Goal: Information Seeking & Learning: Learn about a topic

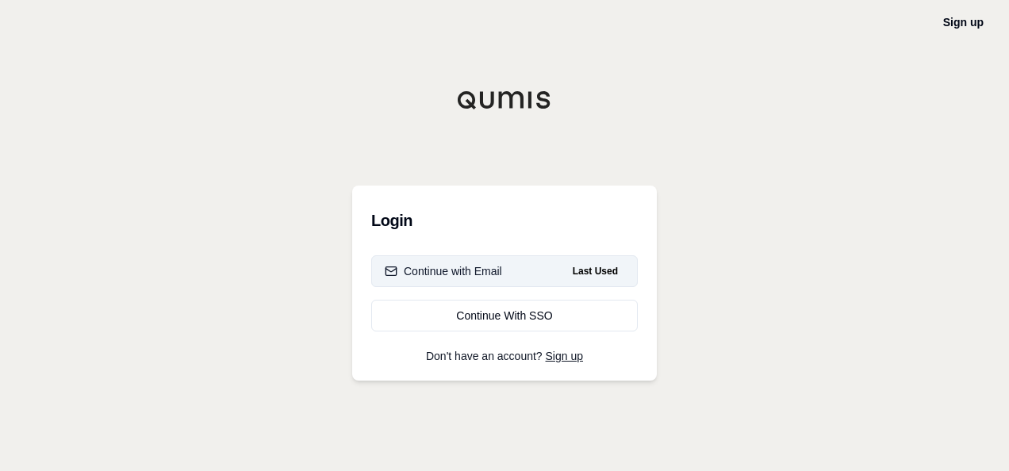
click at [500, 279] on button "Continue with Email Last Used" at bounding box center [504, 272] width 267 height 32
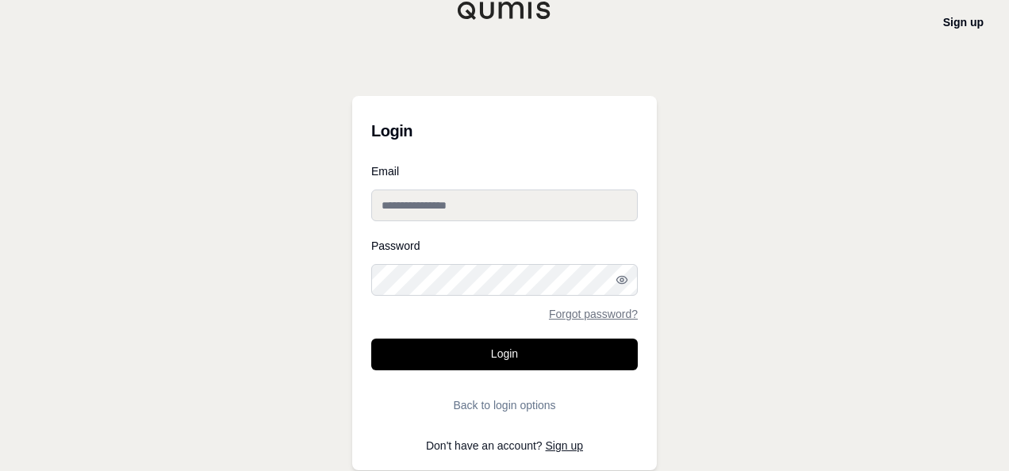
type input "**********"
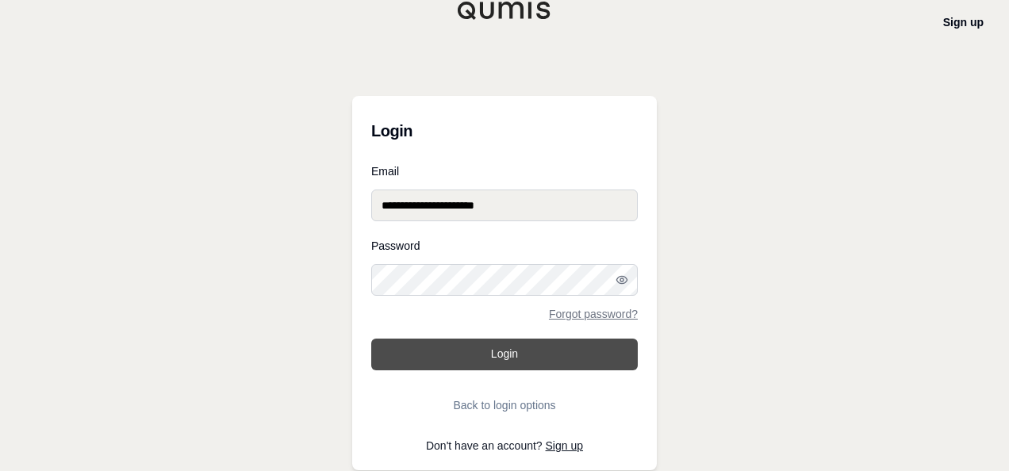
click at [509, 358] on button "Login" at bounding box center [504, 355] width 267 height 32
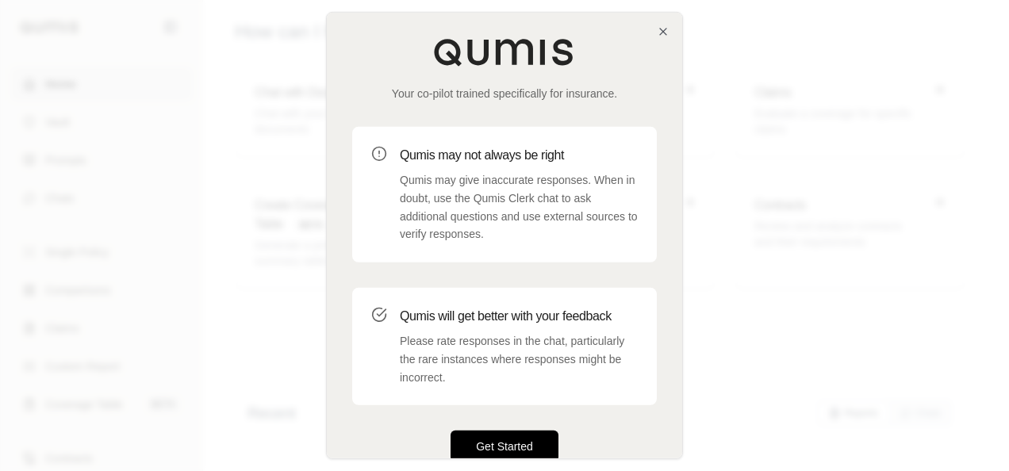
click at [502, 446] on button "Get Started" at bounding box center [505, 447] width 108 height 32
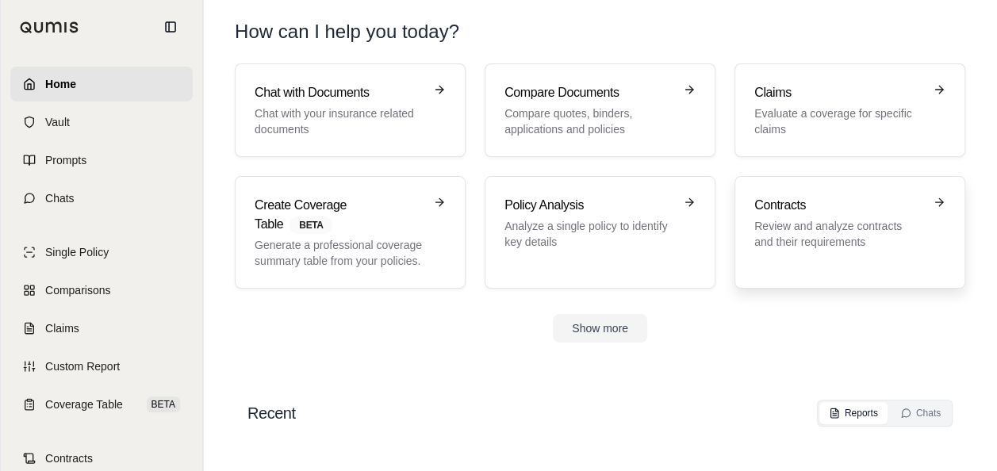
click at [812, 204] on h3 "Contracts" at bounding box center [839, 205] width 169 height 19
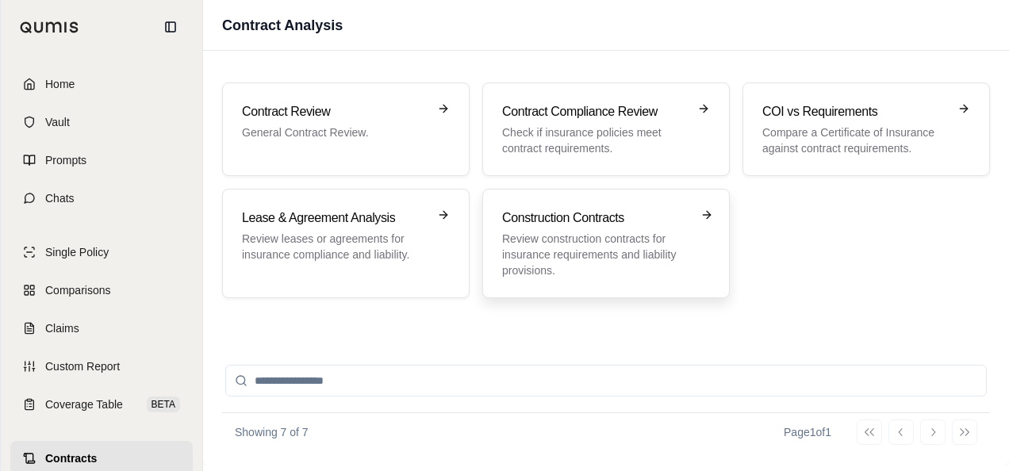
click at [532, 225] on h3 "Construction Contracts" at bounding box center [595, 218] width 186 height 19
click at [63, 122] on span "Vault" at bounding box center [57, 122] width 25 height 16
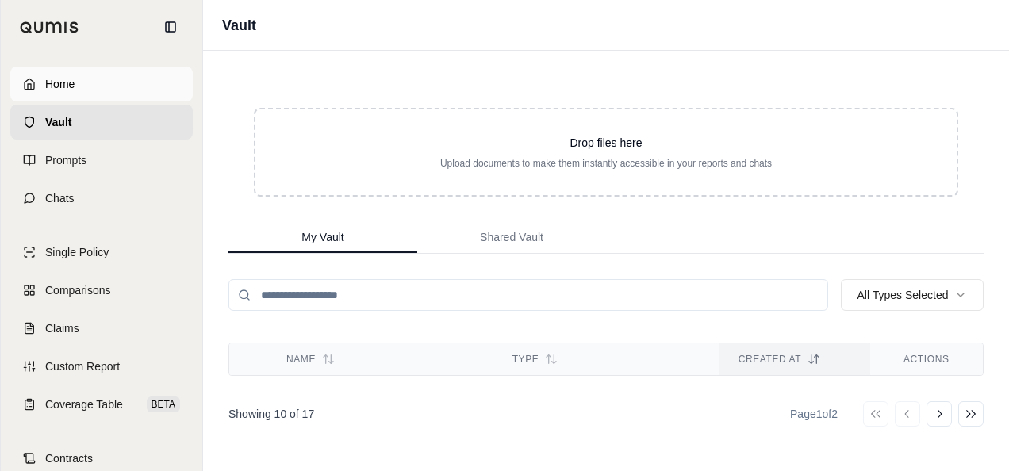
click at [65, 84] on span "Home" at bounding box center [59, 84] width 29 height 16
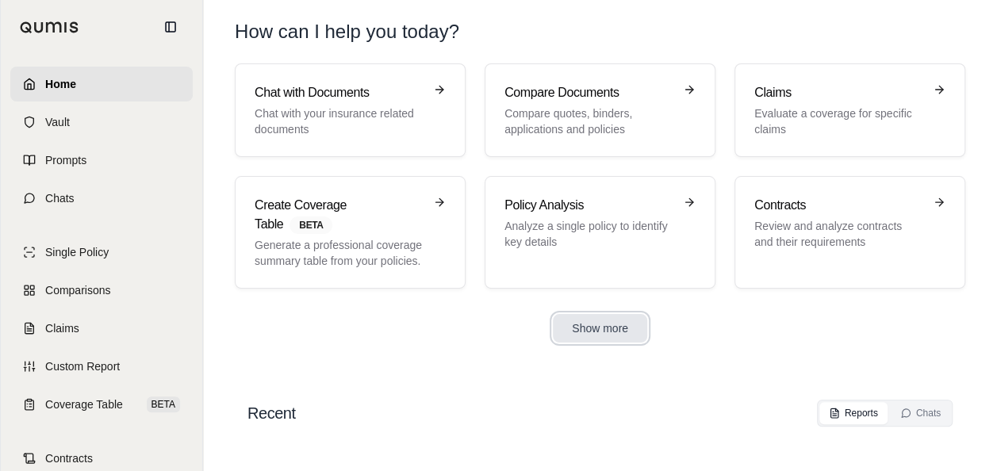
click at [597, 330] on button "Show more" at bounding box center [600, 328] width 94 height 29
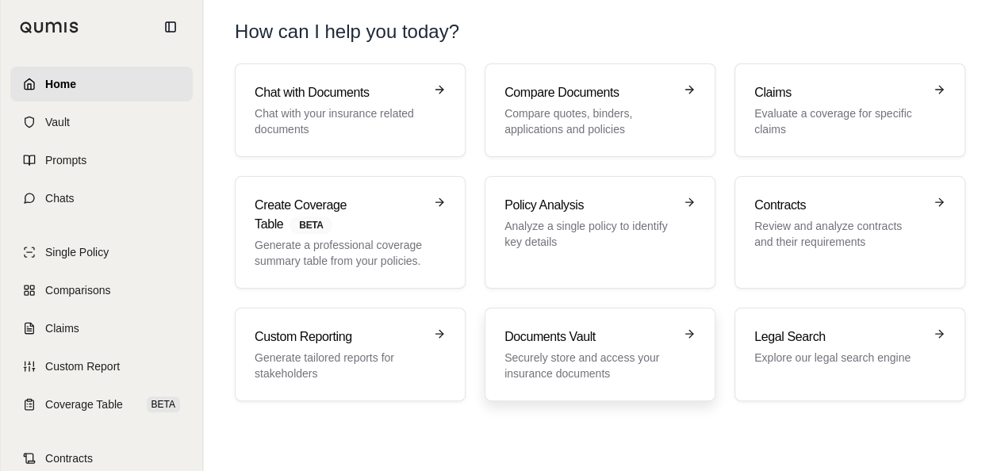
click at [563, 347] on div "Documents Vault Securely store and access your insurance documents" at bounding box center [589, 355] width 169 height 54
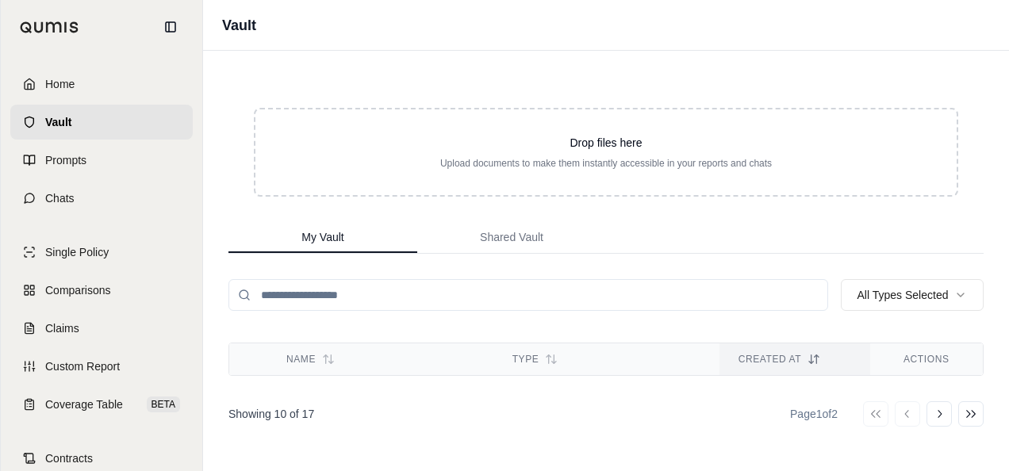
scroll to position [95, 0]
click at [48, 121] on span "Vault" at bounding box center [58, 122] width 26 height 16
click at [48, 91] on span "Home" at bounding box center [59, 84] width 29 height 16
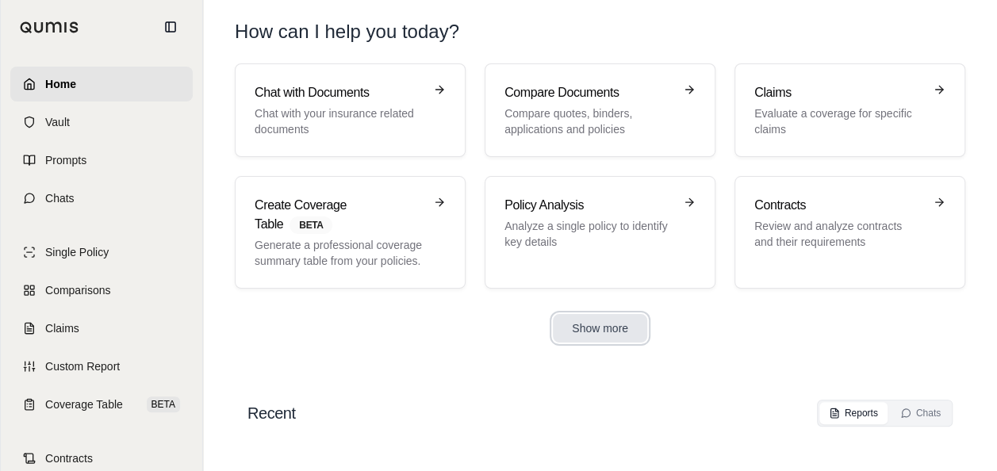
click at [600, 329] on button "Show more" at bounding box center [600, 328] width 94 height 29
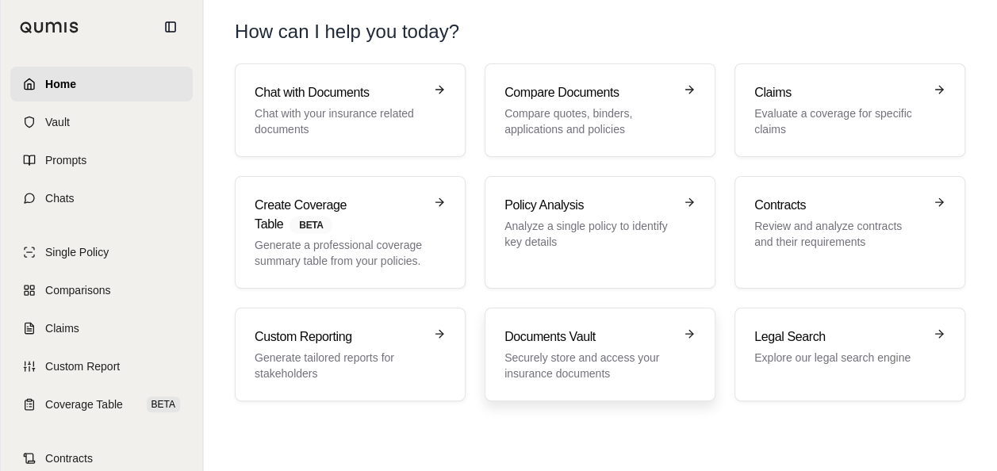
click at [528, 372] on p "Securely store and access your insurance documents" at bounding box center [589, 366] width 169 height 32
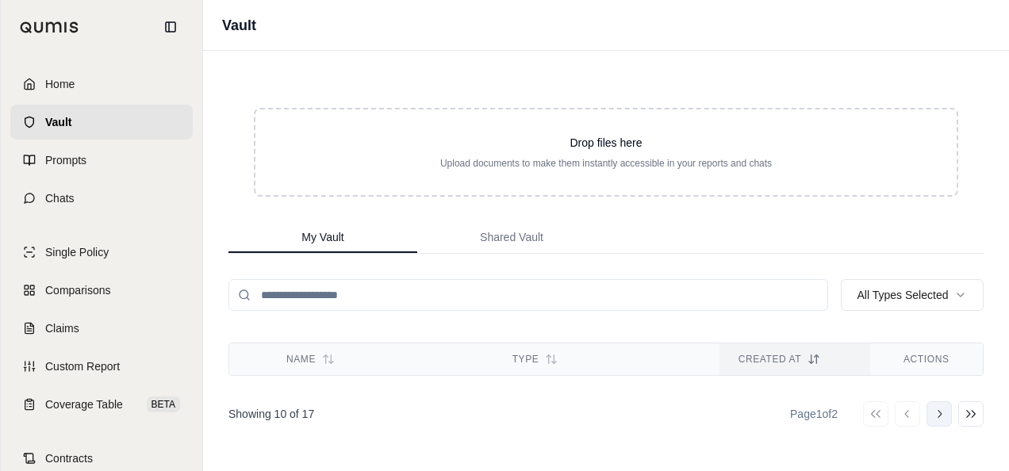
click at [937, 416] on icon at bounding box center [939, 414] width 13 height 13
click at [43, 79] on link "Home" at bounding box center [101, 84] width 183 height 35
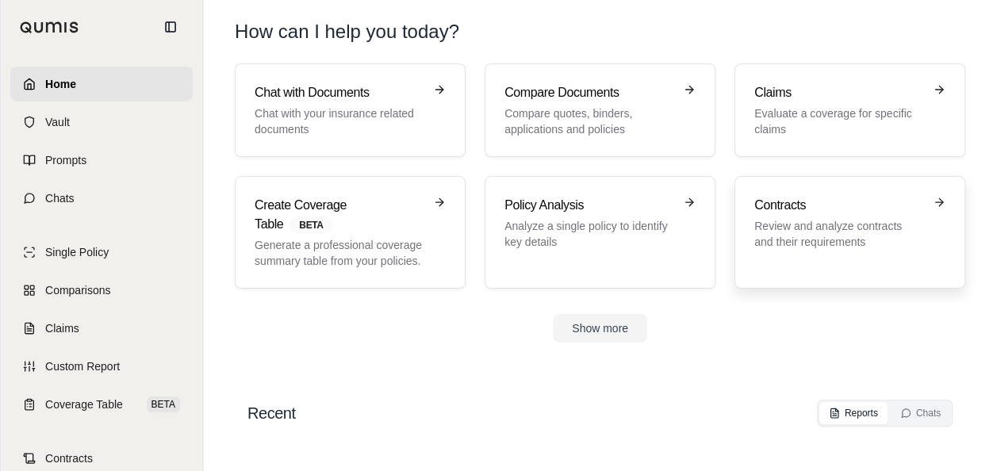
click at [770, 192] on link "Contracts Review and analyze contracts and their requirements" at bounding box center [850, 232] width 231 height 113
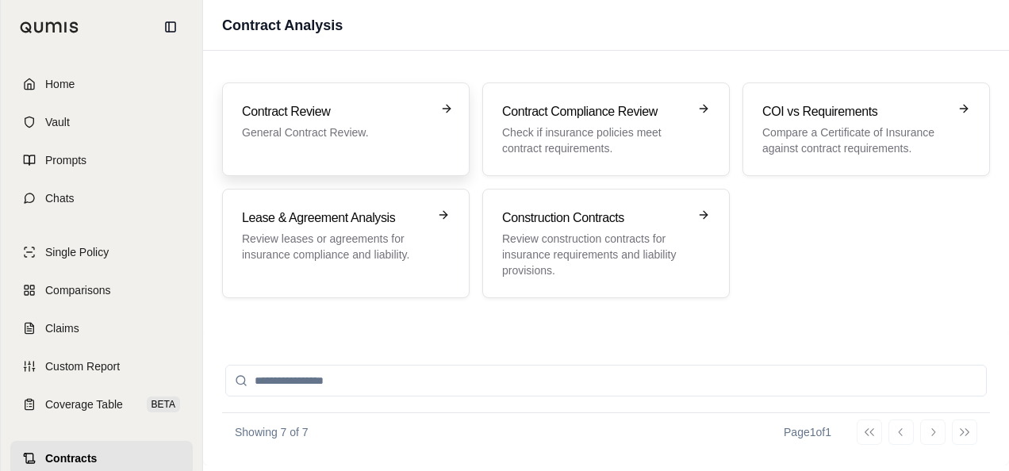
click at [291, 125] on p "General Contract Review." at bounding box center [335, 133] width 186 height 16
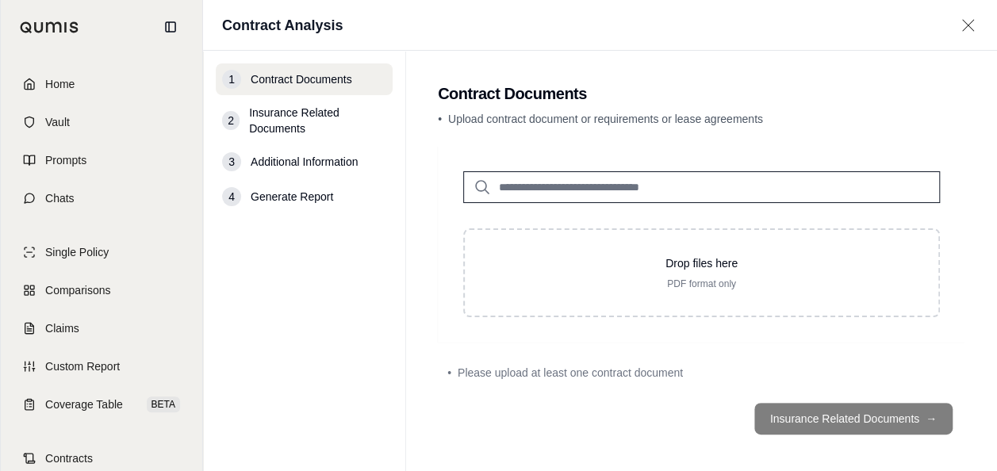
click at [270, 112] on span "Insurance Related Documents" at bounding box center [317, 121] width 137 height 32
click at [52, 133] on link "Vault" at bounding box center [101, 122] width 183 height 35
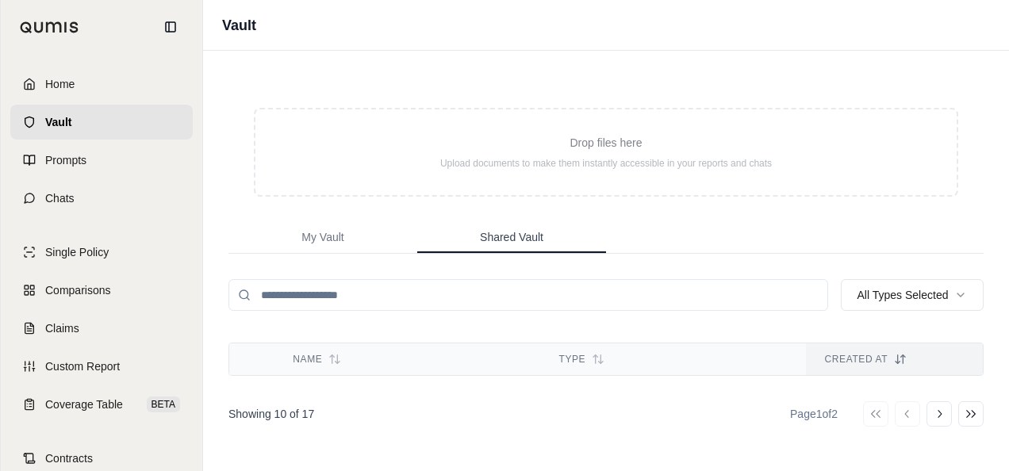
click at [515, 225] on button "Shared Vault" at bounding box center [511, 238] width 189 height 32
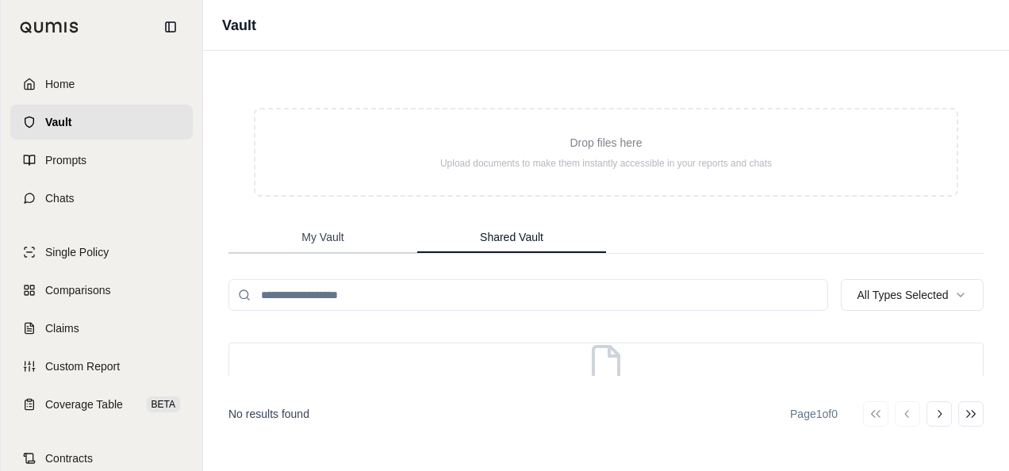
click at [321, 238] on span "My Vault" at bounding box center [323, 237] width 42 height 16
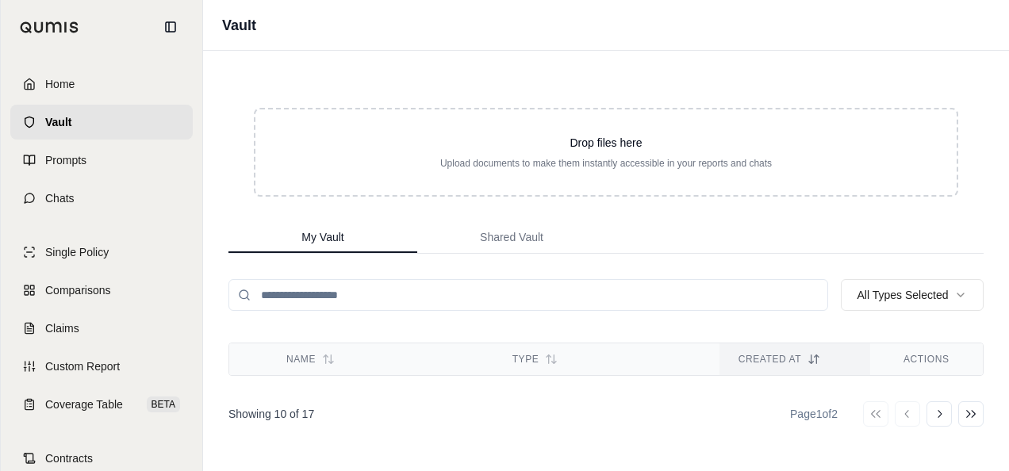
click at [809, 362] on icon at bounding box center [811, 363] width 4 height 2
click at [79, 160] on span "Prompts" at bounding box center [65, 160] width 41 height 16
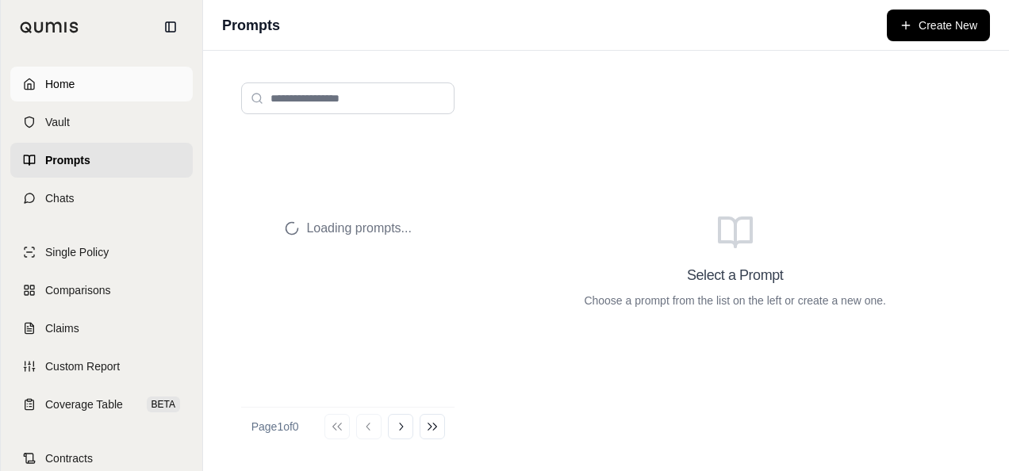
click at [60, 87] on span "Home" at bounding box center [59, 84] width 29 height 16
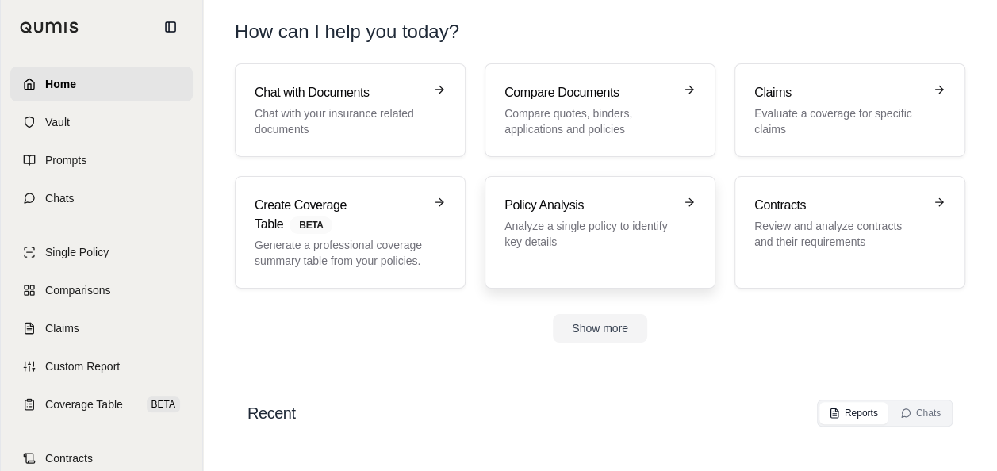
click at [523, 209] on h3 "Policy Analysis" at bounding box center [589, 205] width 169 height 19
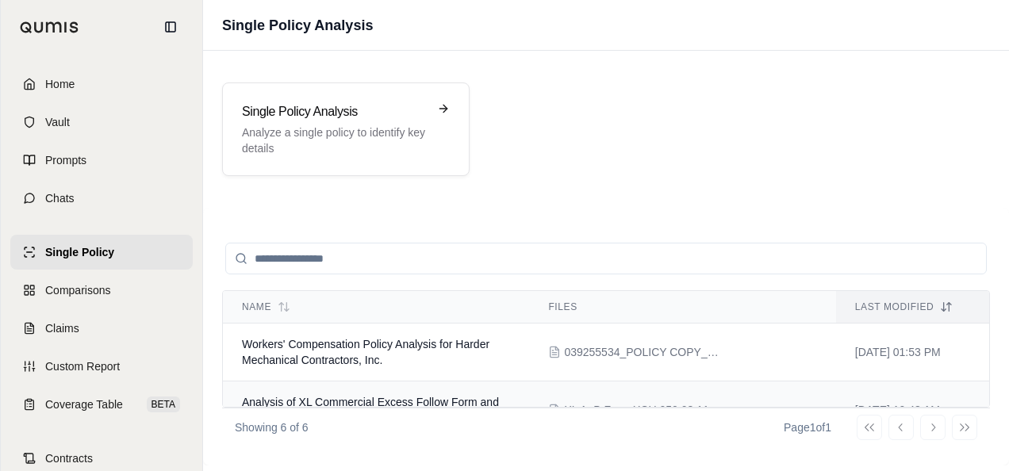
click at [533, 401] on td "XL A_B Form XCU 050 08 11.pdf" at bounding box center [682, 411] width 306 height 58
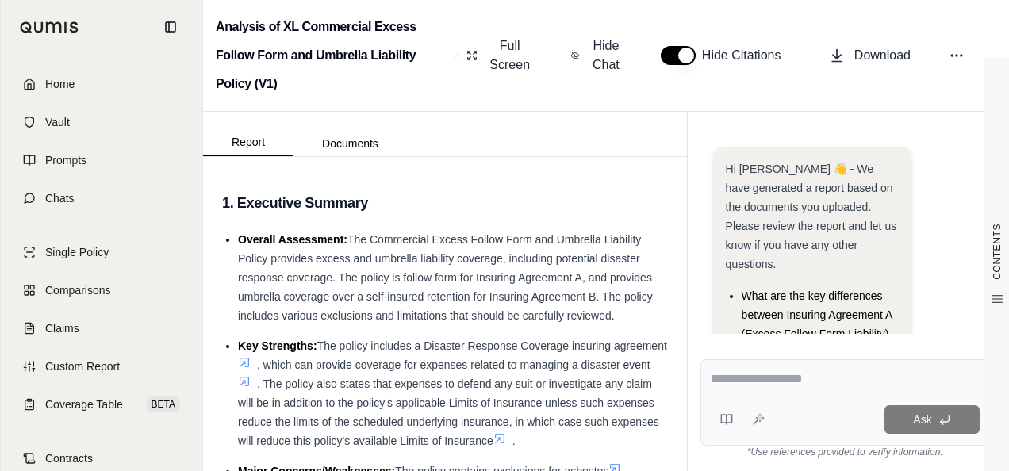
scroll to position [241, 0]
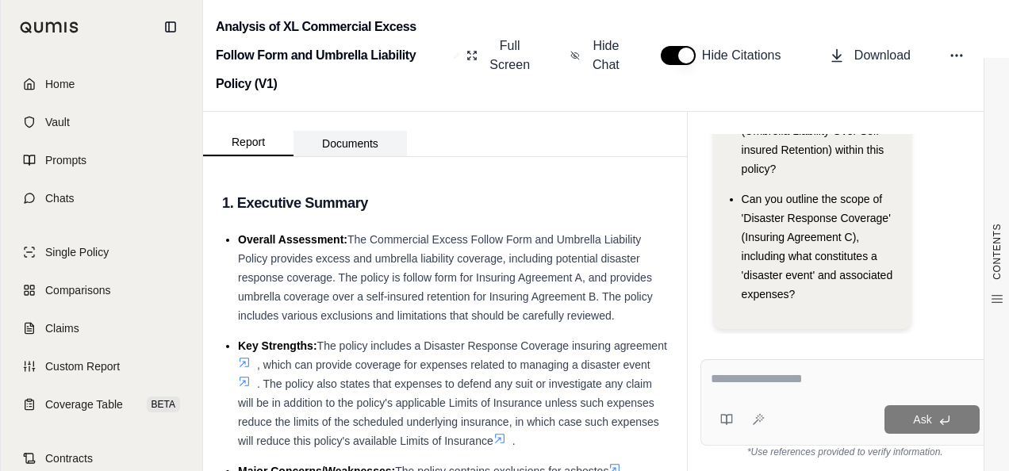
click at [348, 145] on button "Documents" at bounding box center [350, 143] width 113 height 25
click at [259, 145] on button "Report" at bounding box center [248, 142] width 90 height 27
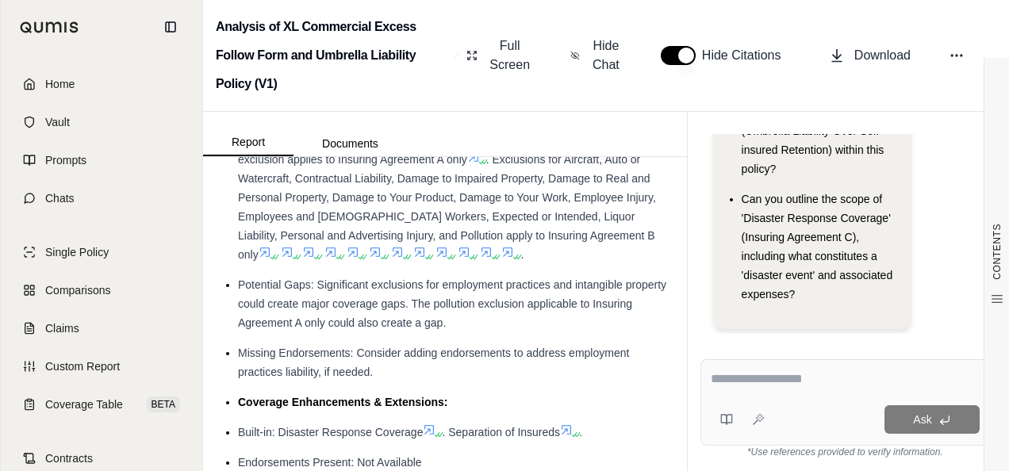
scroll to position [930, 0]
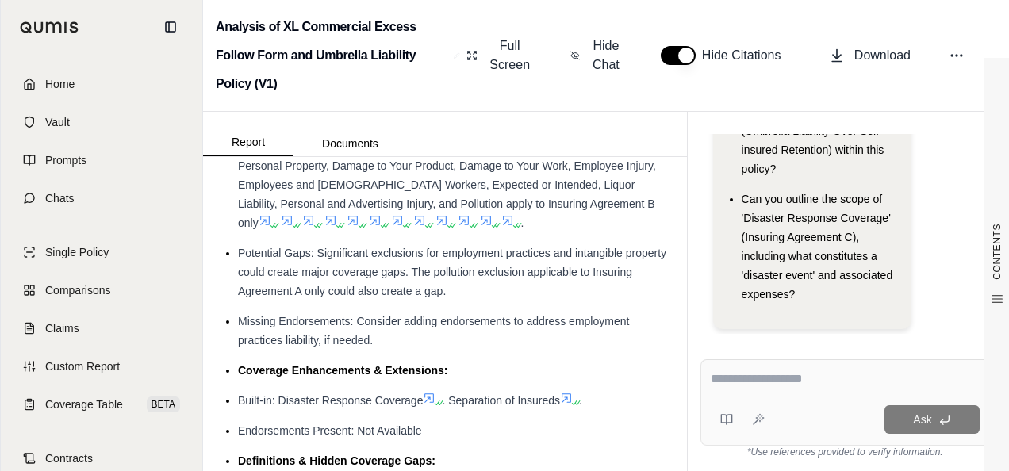
click at [744, 376] on textarea at bounding box center [845, 379] width 269 height 19
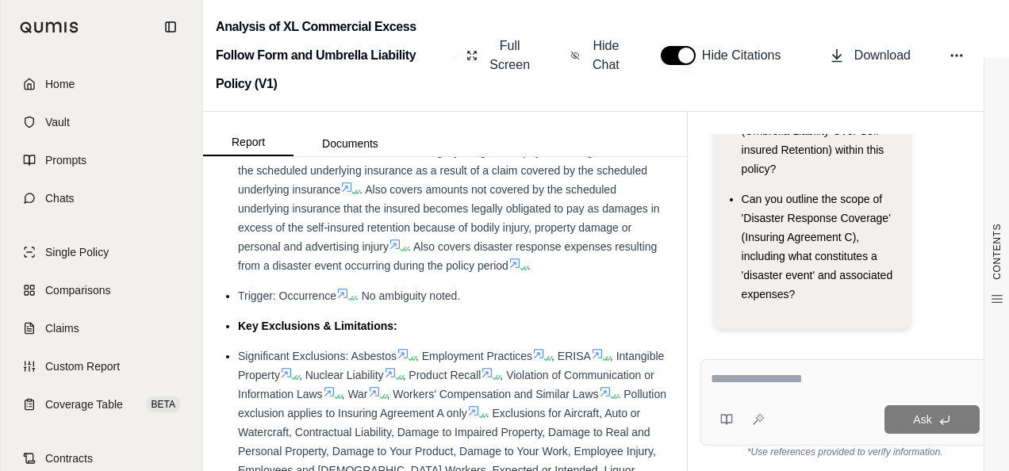
scroll to position [676, 0]
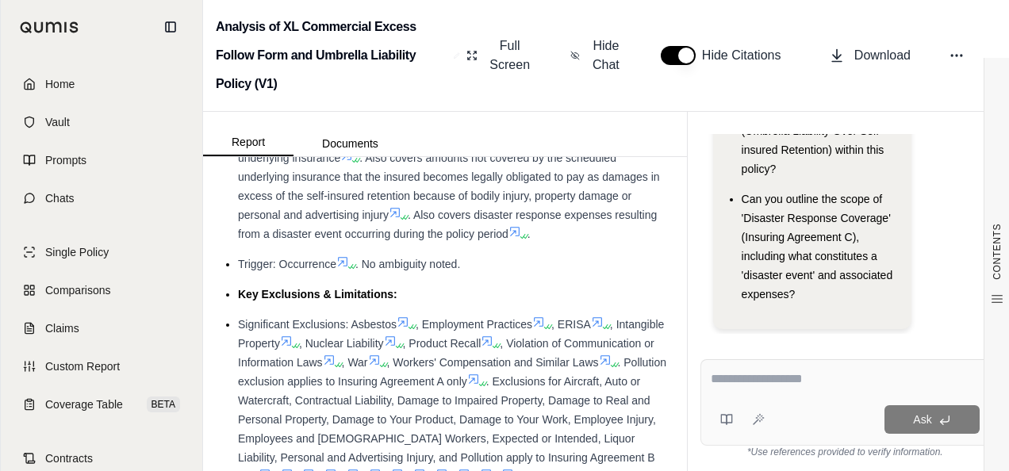
click at [717, 387] on textarea at bounding box center [845, 379] width 269 height 19
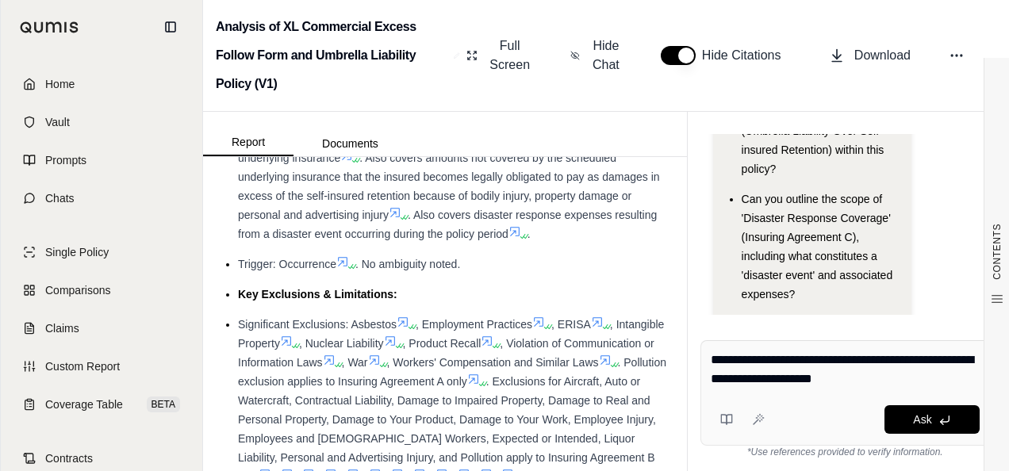
click at [898, 389] on div "**********" at bounding box center [846, 373] width 270 height 44
click at [878, 370] on textarea "**********" at bounding box center [846, 370] width 270 height 38
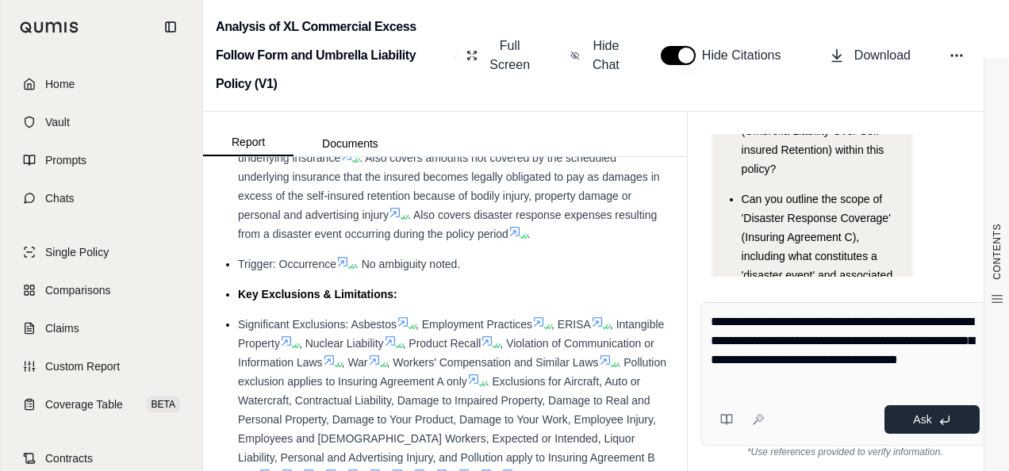
type textarea "**********"
click at [918, 419] on span "Ask" at bounding box center [922, 419] width 18 height 13
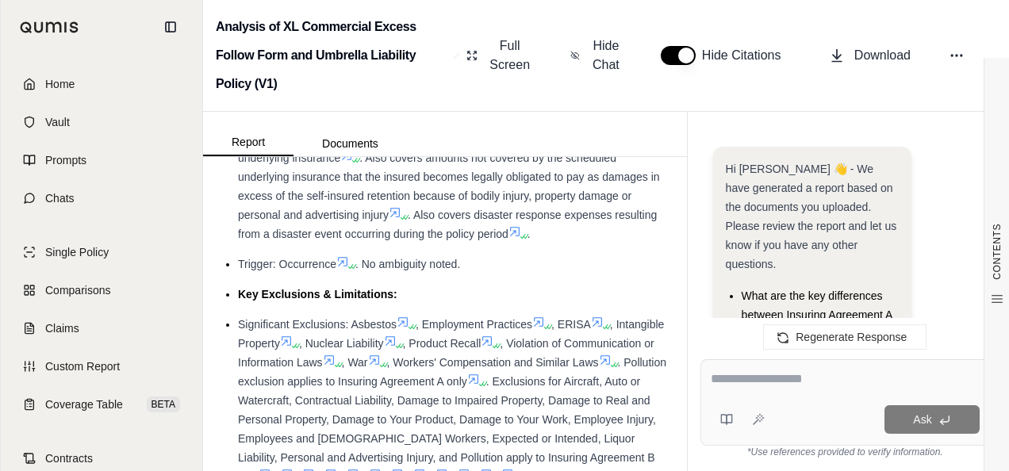
scroll to position [2966, 0]
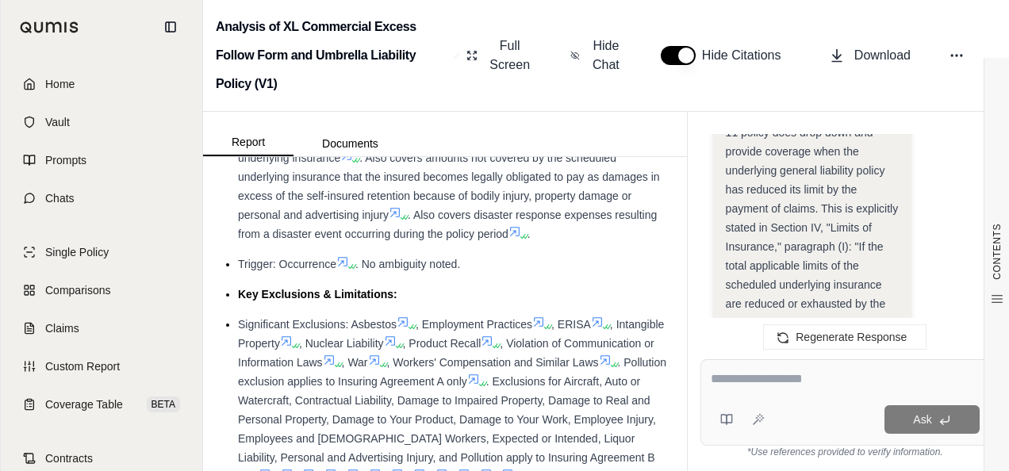
scroll to position [2776, 0]
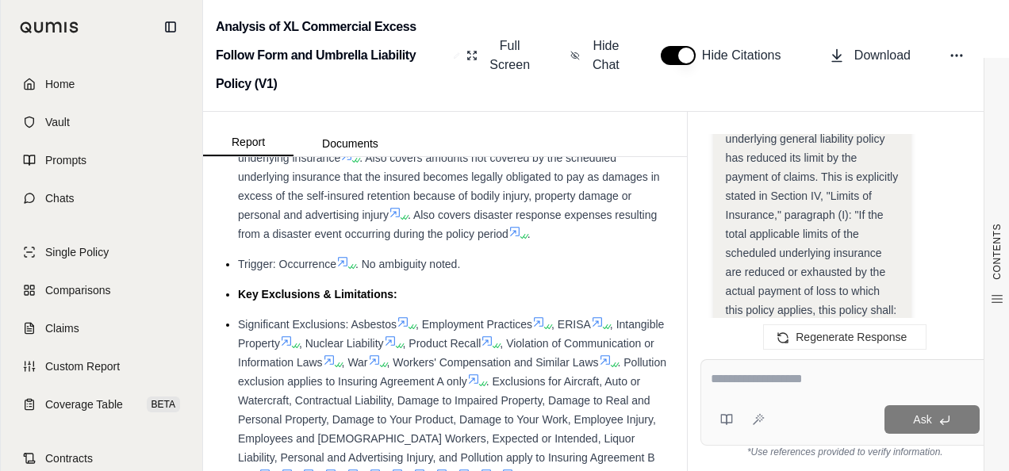
click at [698, 287] on div "Hi [PERSON_NAME] 👋 - We have generated a report based on the documents you uplo…" at bounding box center [845, 233] width 315 height 225
click at [63, 82] on span "Home" at bounding box center [59, 84] width 29 height 16
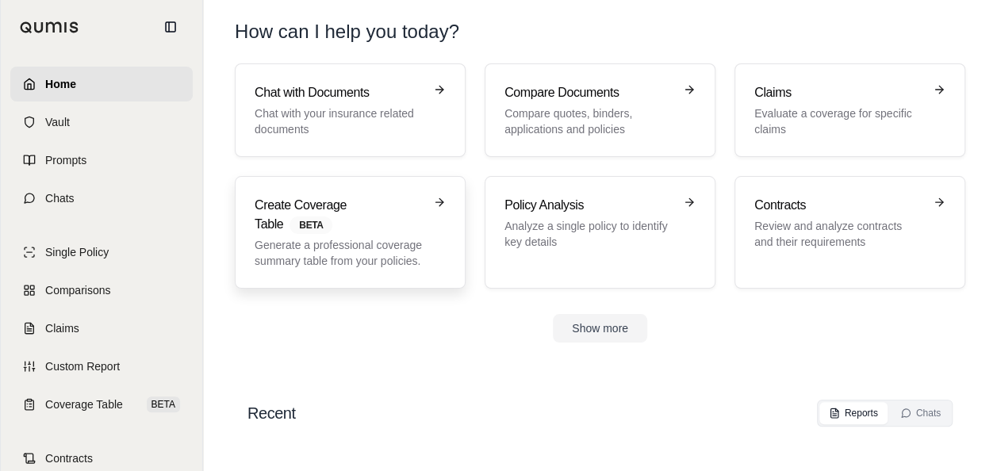
click at [317, 206] on h3 "Create Coverage Table BETA" at bounding box center [339, 215] width 169 height 38
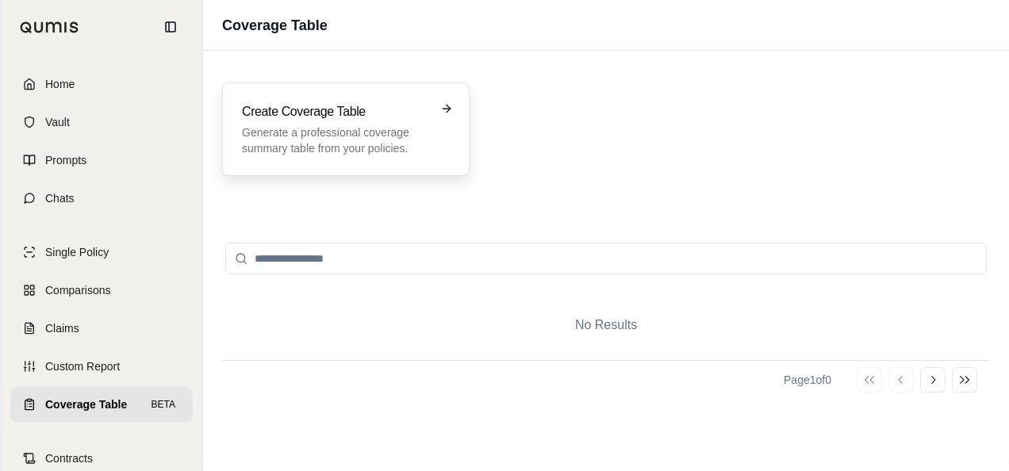
click at [449, 113] on icon at bounding box center [446, 108] width 13 height 13
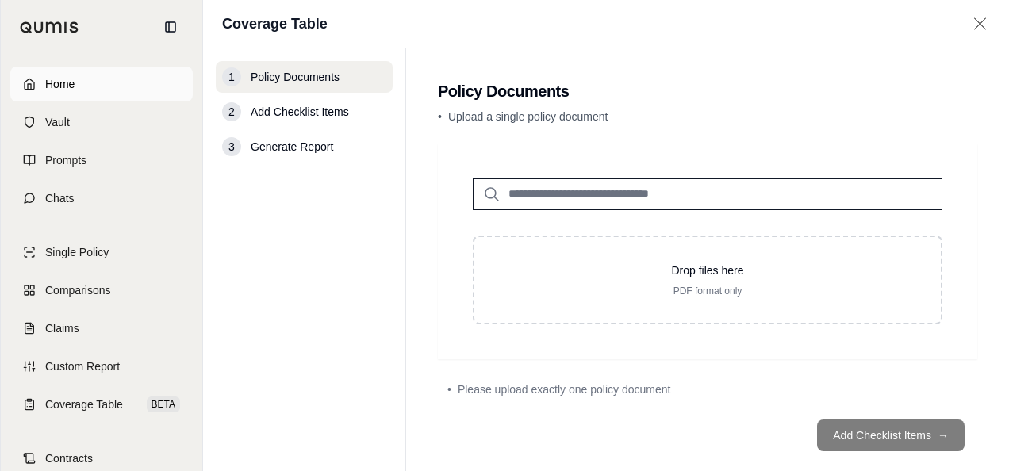
click at [50, 90] on span "Home" at bounding box center [59, 84] width 29 height 16
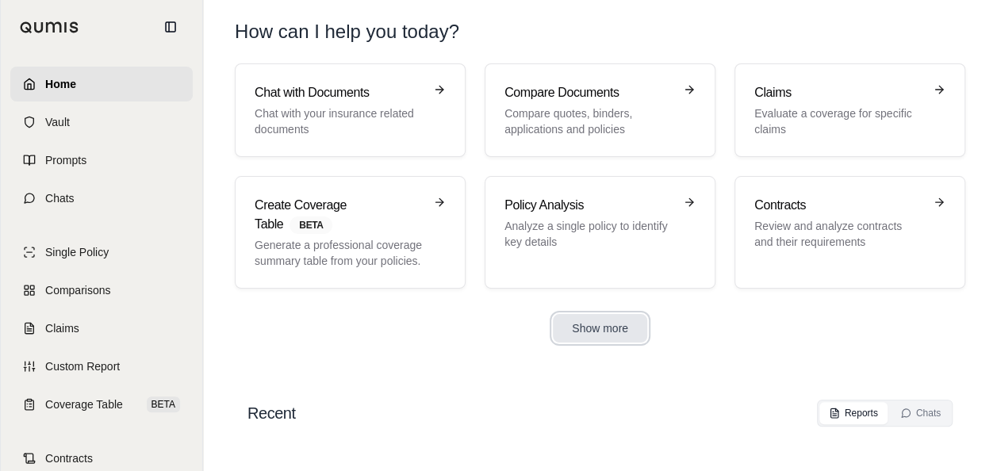
click at [602, 321] on button "Show more" at bounding box center [600, 328] width 94 height 29
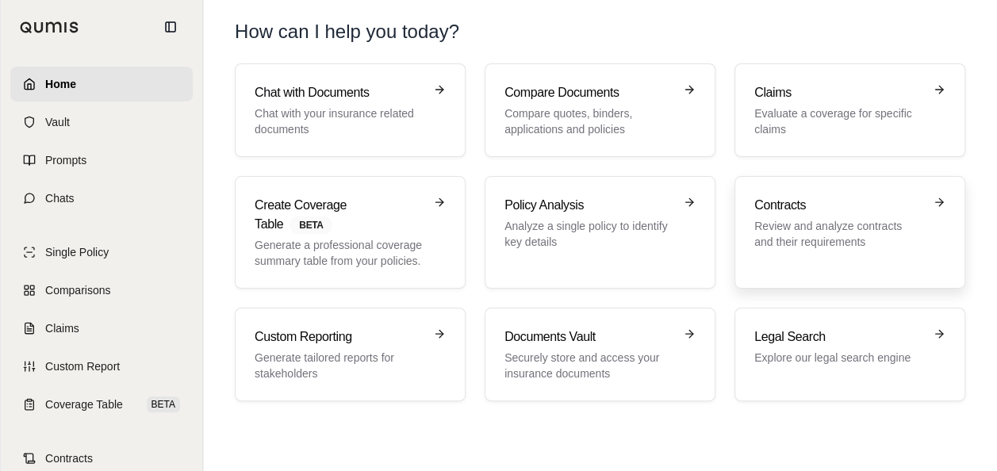
click at [775, 200] on h3 "Contracts" at bounding box center [839, 205] width 169 height 19
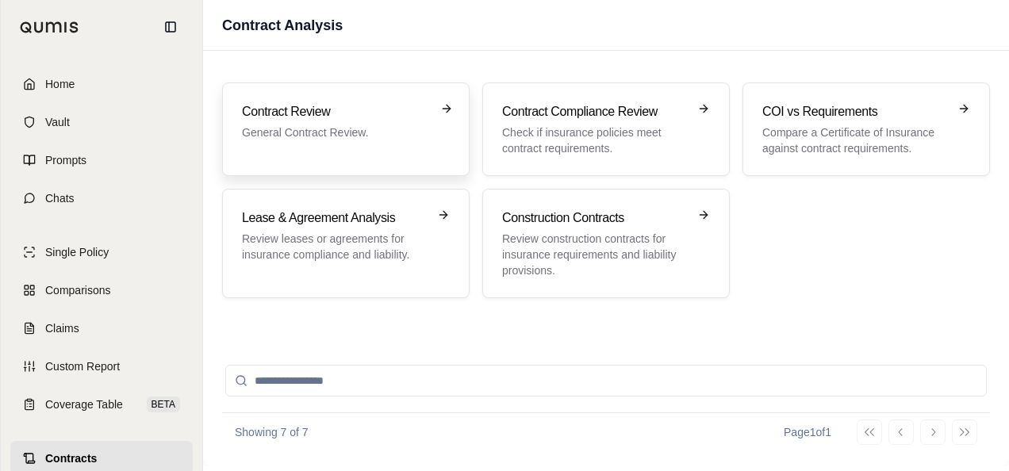
click at [290, 113] on h3 "Contract Review" at bounding box center [335, 111] width 186 height 19
click at [557, 113] on h3 "Contract Compliance Review" at bounding box center [595, 111] width 186 height 19
click at [543, 253] on p "Review construction contracts for insurance requirements and liability provisio…" at bounding box center [595, 255] width 186 height 48
click at [309, 222] on h3 "Lease & Agreement Analysis" at bounding box center [335, 218] width 186 height 19
click at [279, 108] on h3 "Contract Review" at bounding box center [335, 111] width 186 height 19
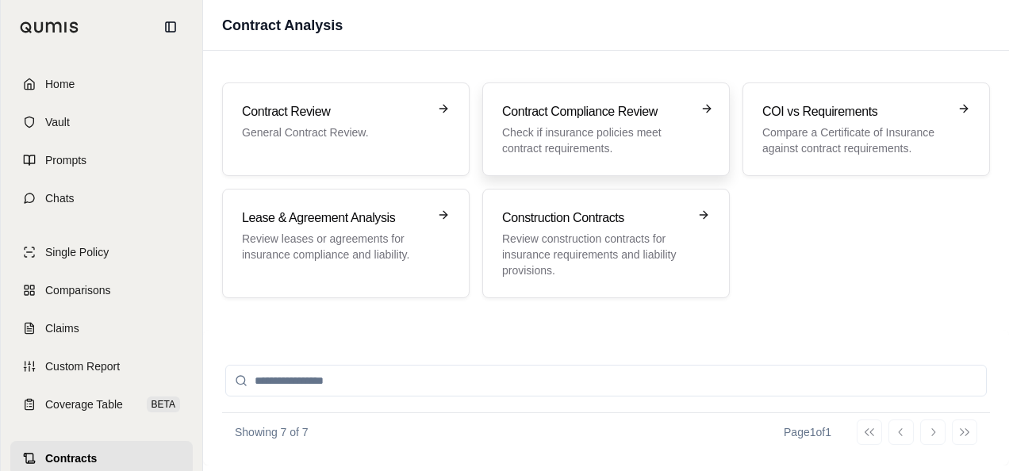
click at [587, 110] on h3 "Contract Compliance Review" at bounding box center [595, 111] width 186 height 19
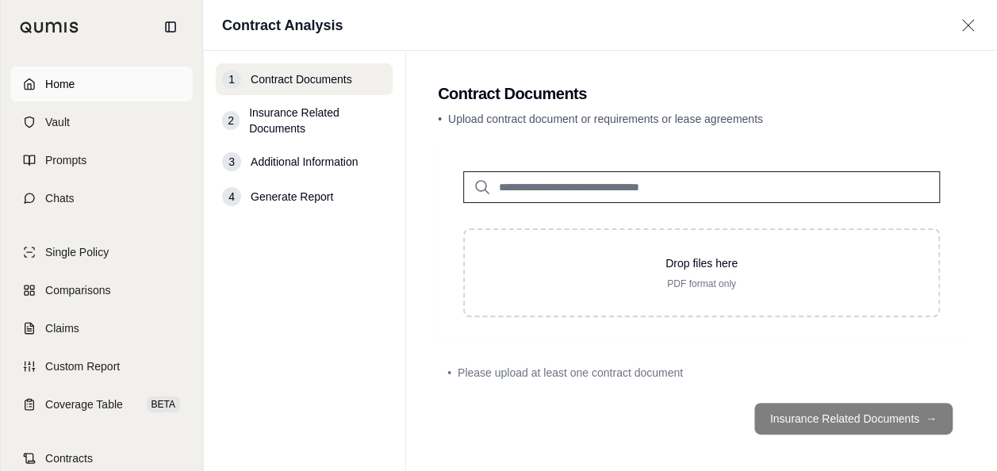
click at [56, 81] on span "Home" at bounding box center [59, 84] width 29 height 16
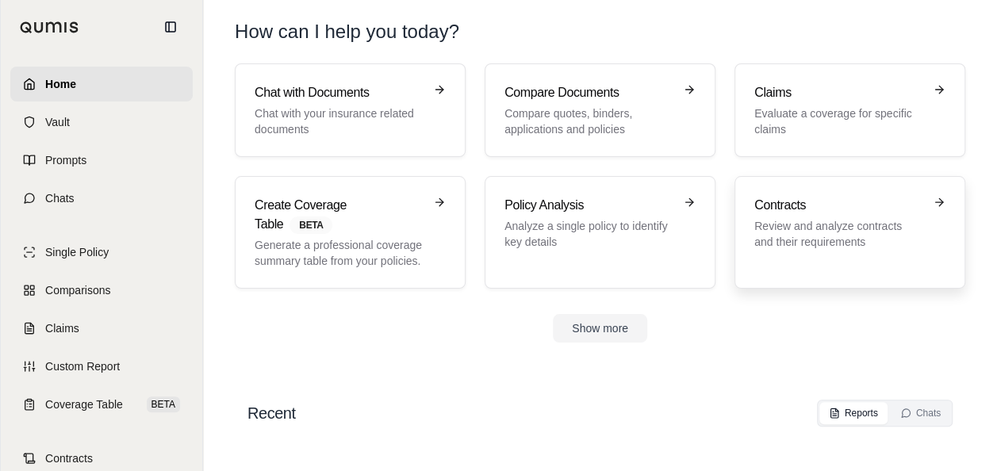
click at [773, 205] on h3 "Contracts" at bounding box center [839, 205] width 169 height 19
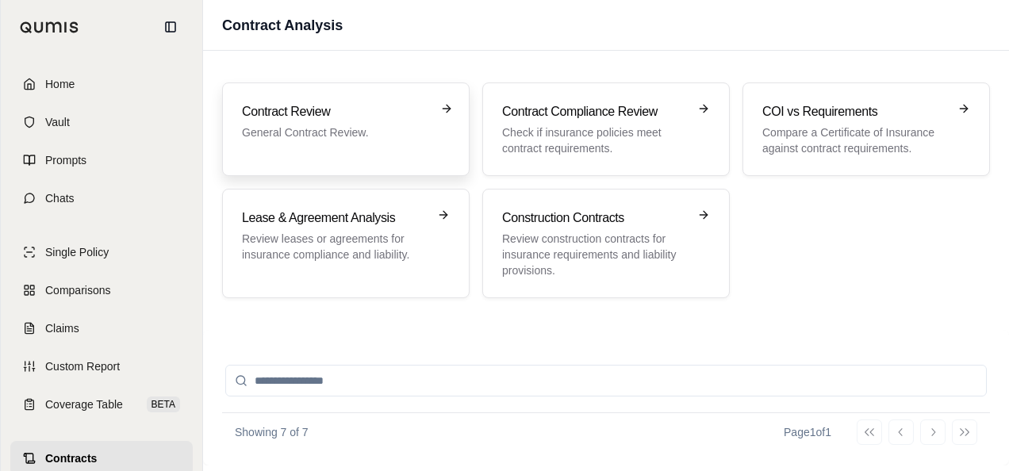
click at [273, 111] on h3 "Contract Review" at bounding box center [335, 111] width 186 height 19
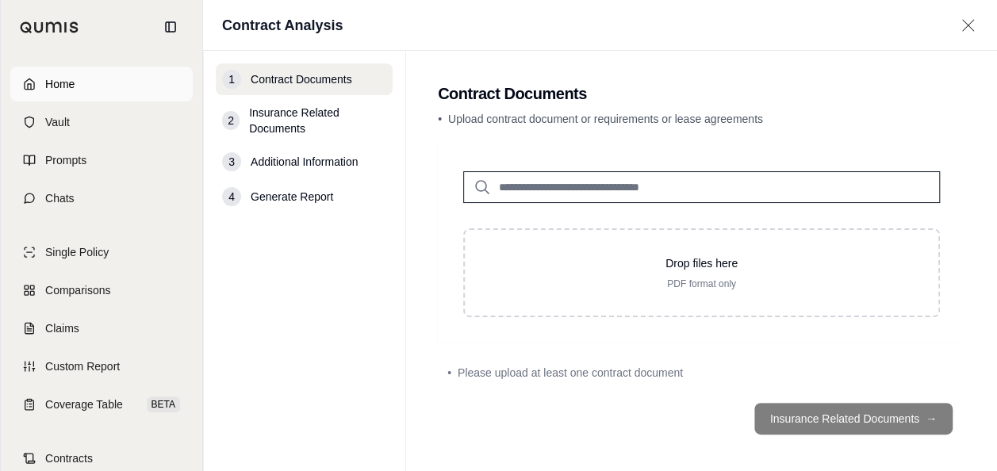
click at [54, 79] on span "Home" at bounding box center [59, 84] width 29 height 16
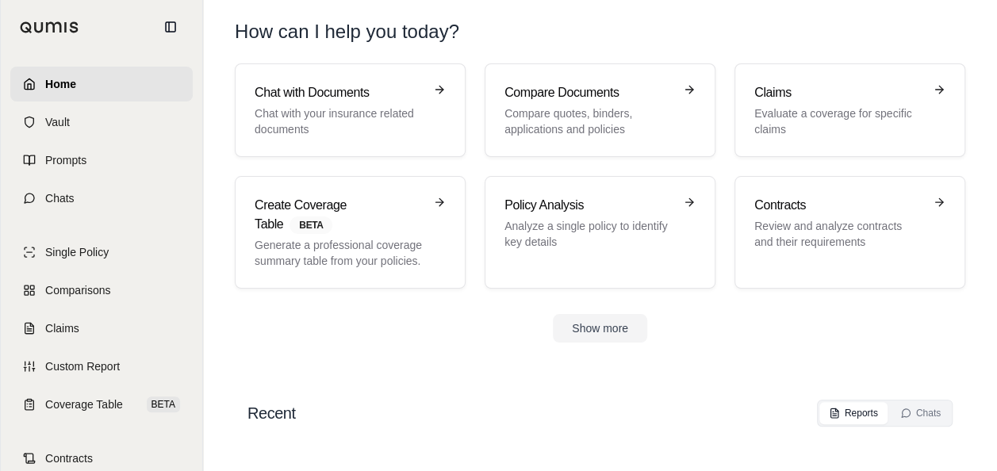
scroll to position [37, 0]
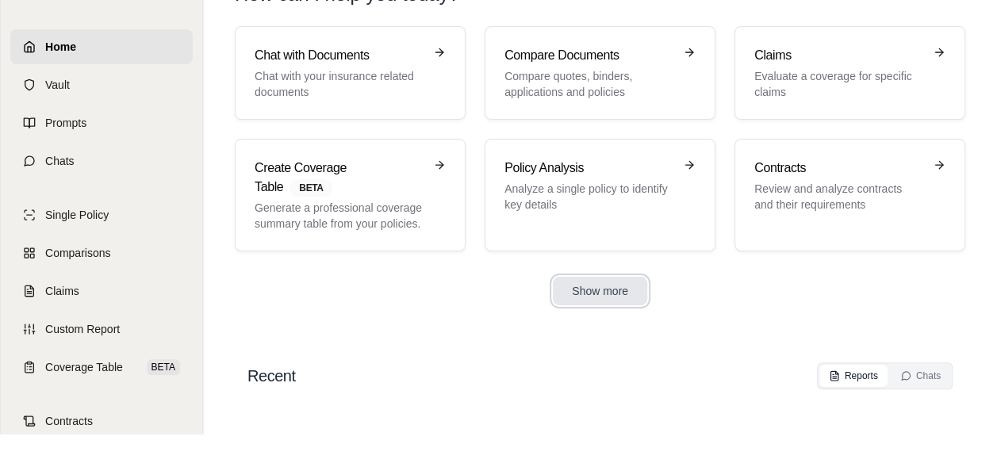
click at [590, 289] on button "Show more" at bounding box center [600, 291] width 94 height 29
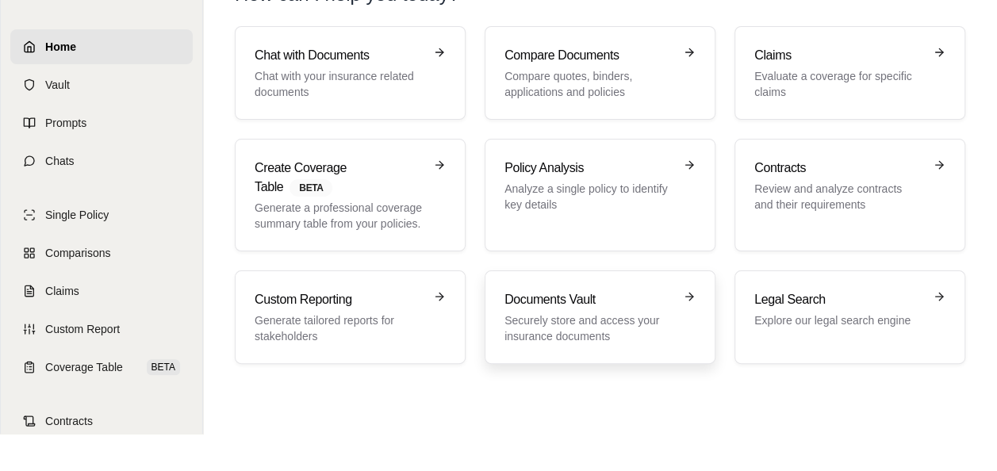
click at [544, 297] on h3 "Documents Vault" at bounding box center [589, 299] width 169 height 19
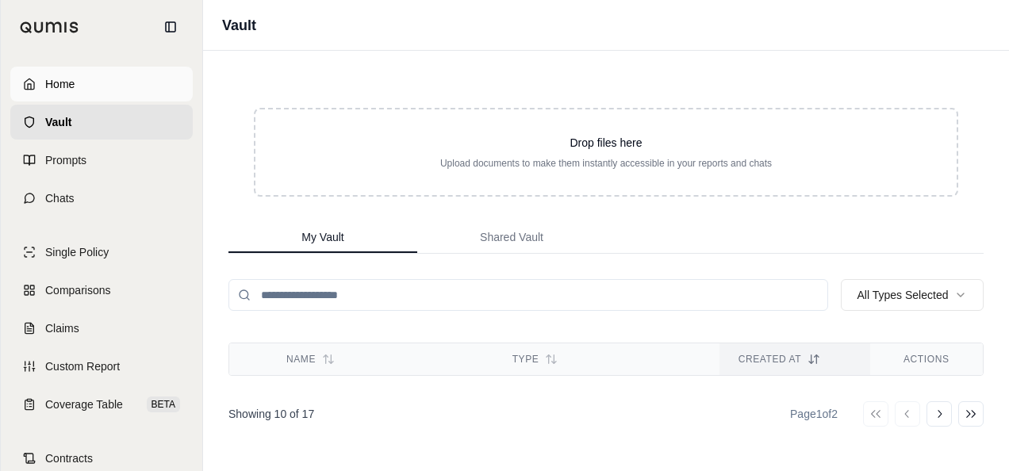
click at [37, 82] on link "Home" at bounding box center [101, 84] width 183 height 35
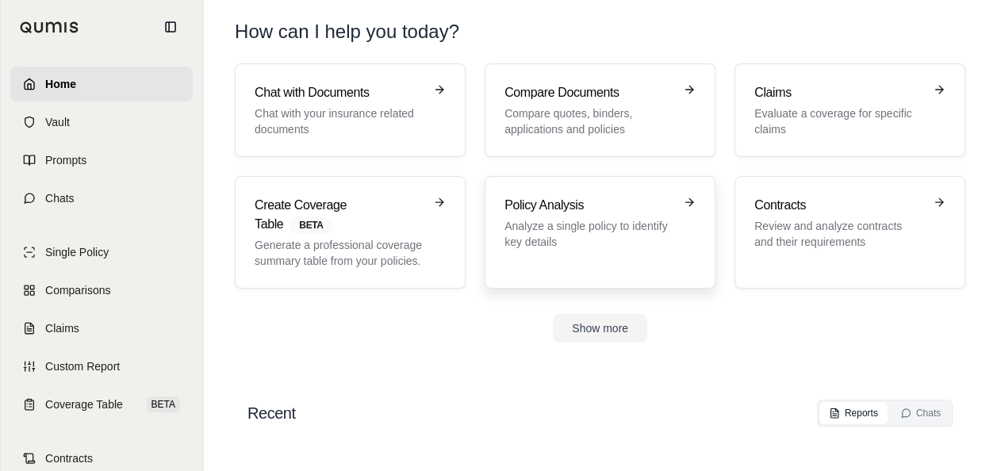
click at [543, 245] on p "Analyze a single policy to identify key details" at bounding box center [589, 234] width 169 height 32
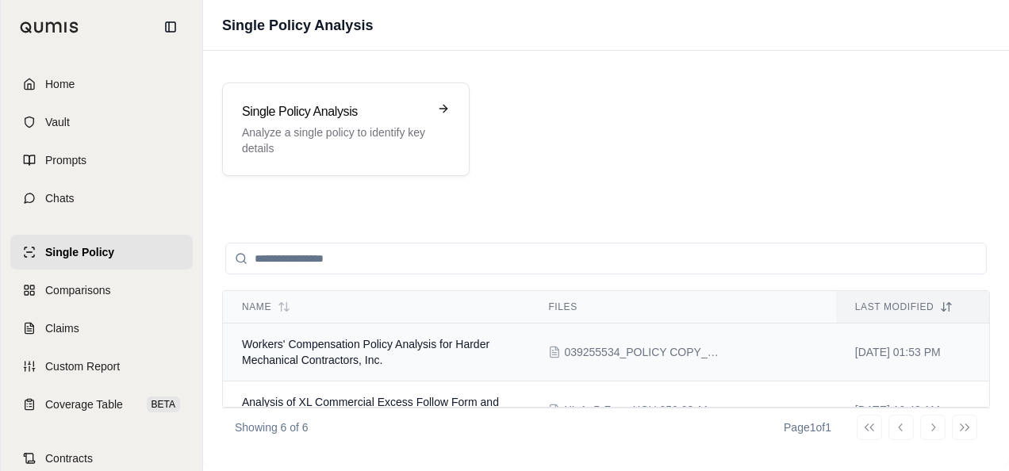
click at [346, 345] on span "Workers' Compensation Policy Analysis for Harder Mechanical Contractors, Inc." at bounding box center [366, 352] width 248 height 29
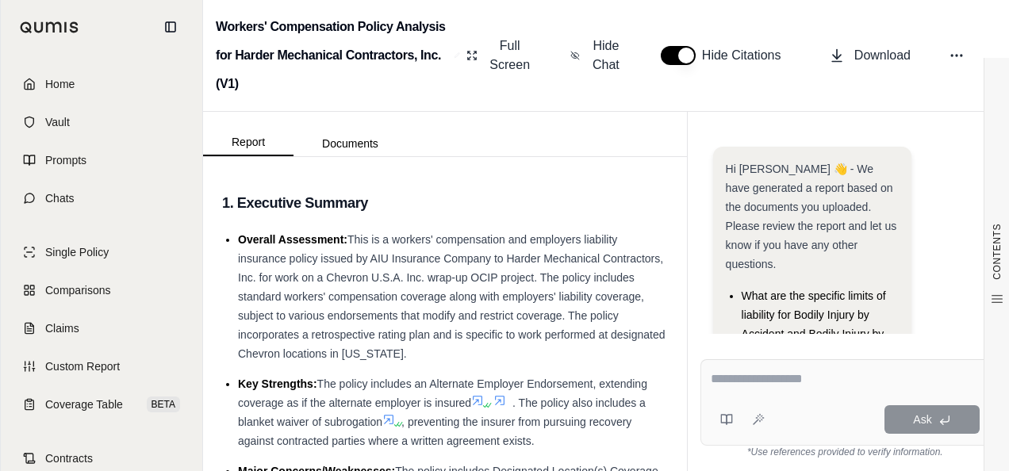
scroll to position [222, 0]
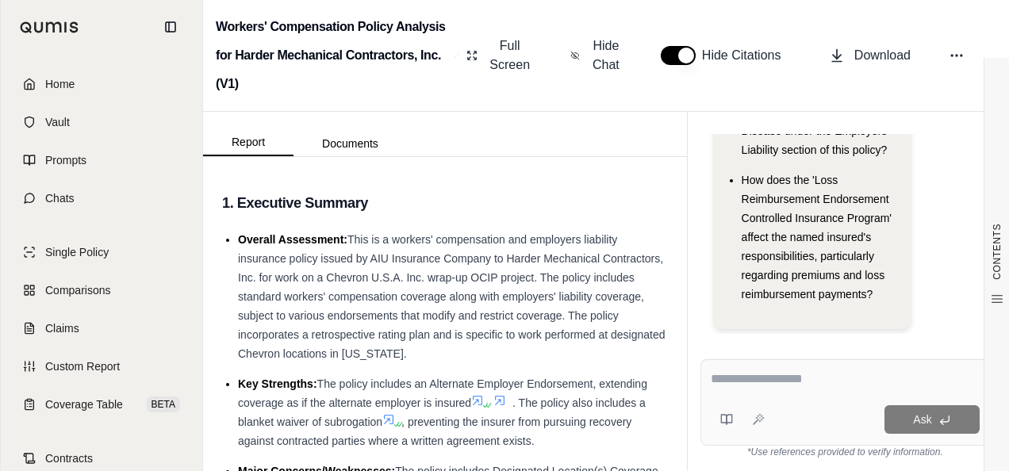
click at [651, 326] on li "Overall Assessment: This is a workers' compensation and employers liability ins…" at bounding box center [453, 296] width 430 height 133
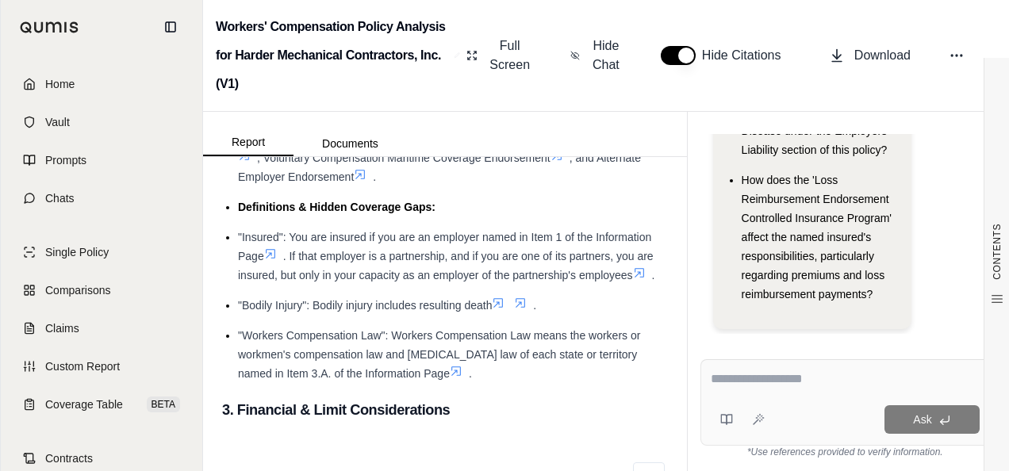
scroll to position [1237, 0]
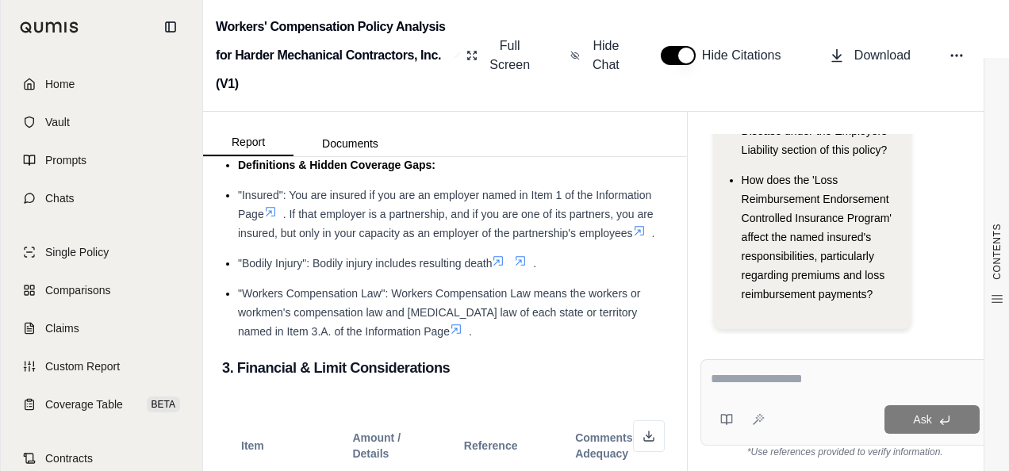
click at [797, 382] on textarea at bounding box center [845, 379] width 269 height 19
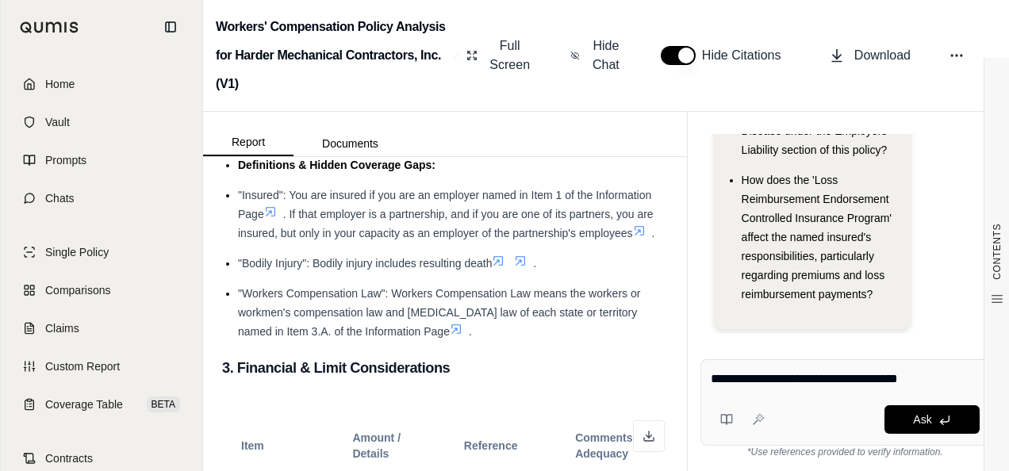
type textarea "**********"
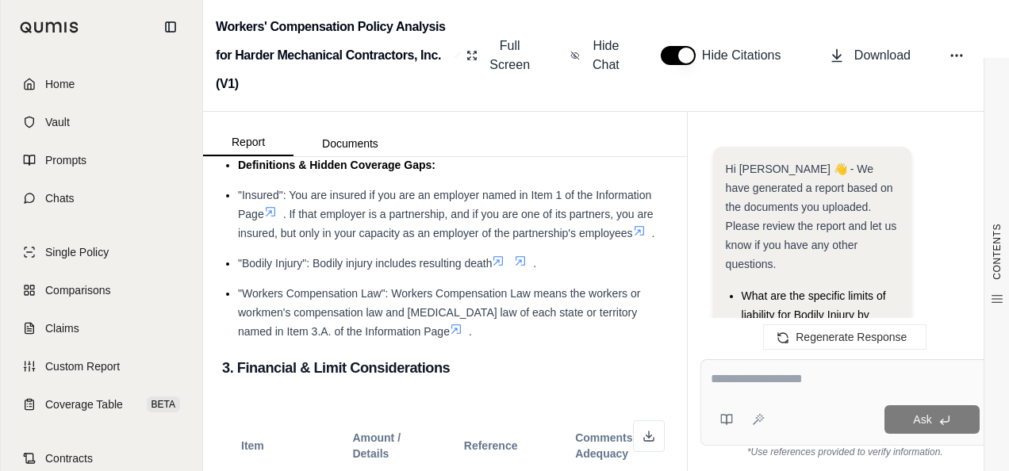
scroll to position [4601, 0]
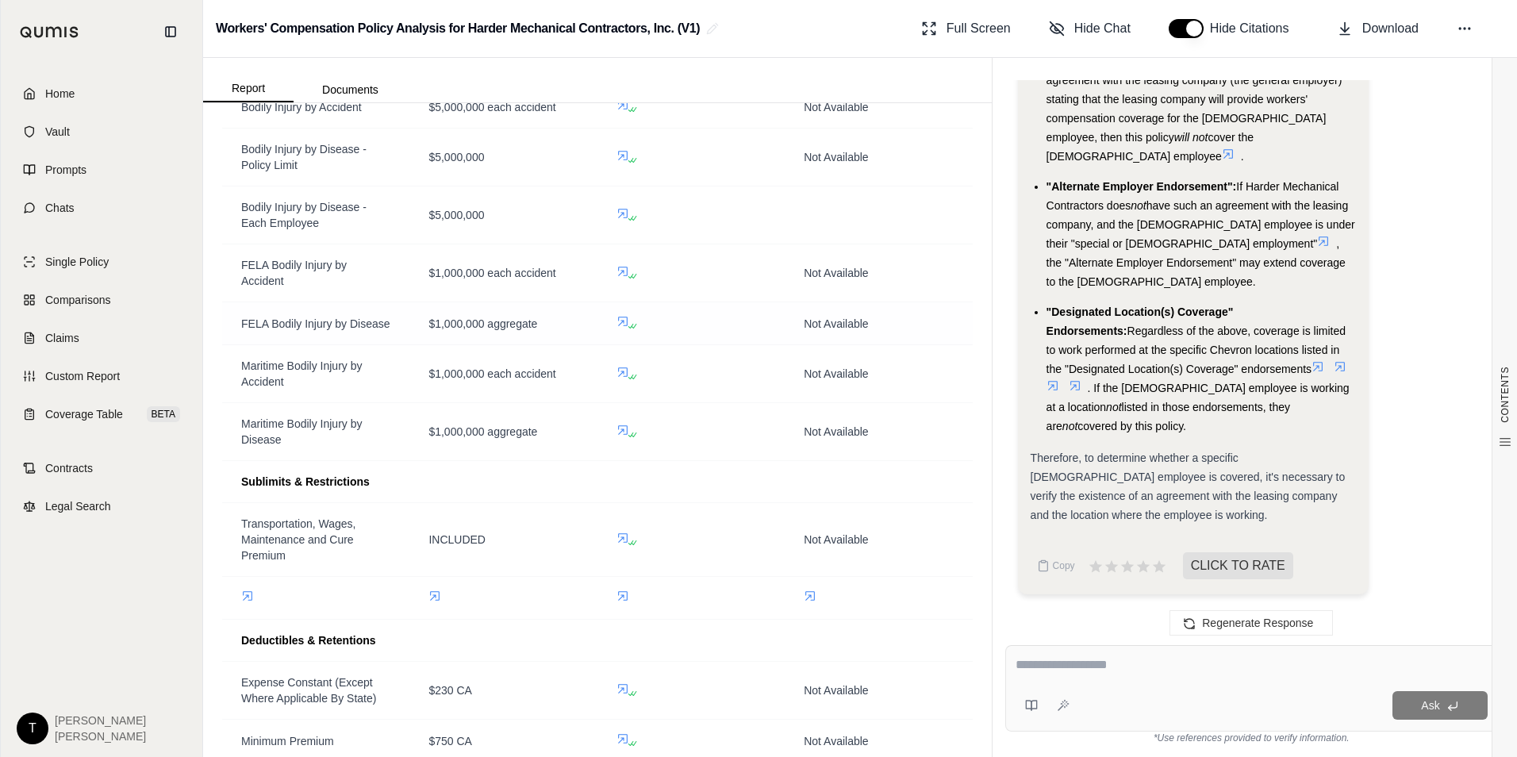
scroll to position [2209, 0]
